Goal: Transaction & Acquisition: Subscribe to service/newsletter

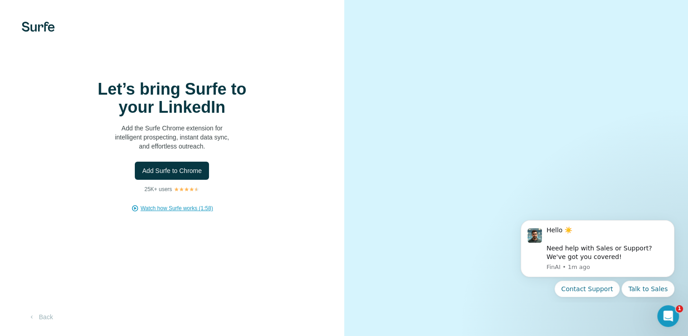
click at [186, 212] on span "Watch how Surfe works (1:58)" at bounding box center [177, 208] width 72 height 8
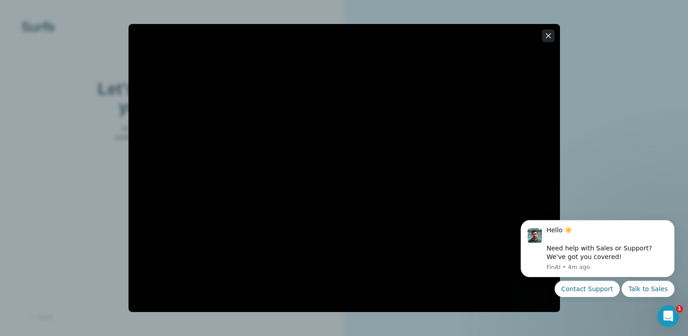
click at [550, 30] on button "button" at bounding box center [548, 35] width 13 height 13
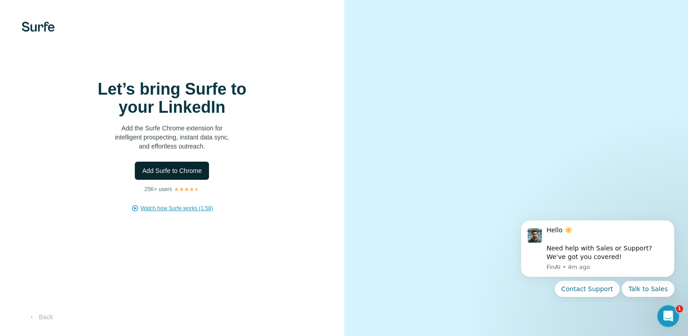
click at [184, 175] on span "Add Surfe to Chrome" at bounding box center [172, 170] width 60 height 9
